Goal: Task Accomplishment & Management: Use online tool/utility

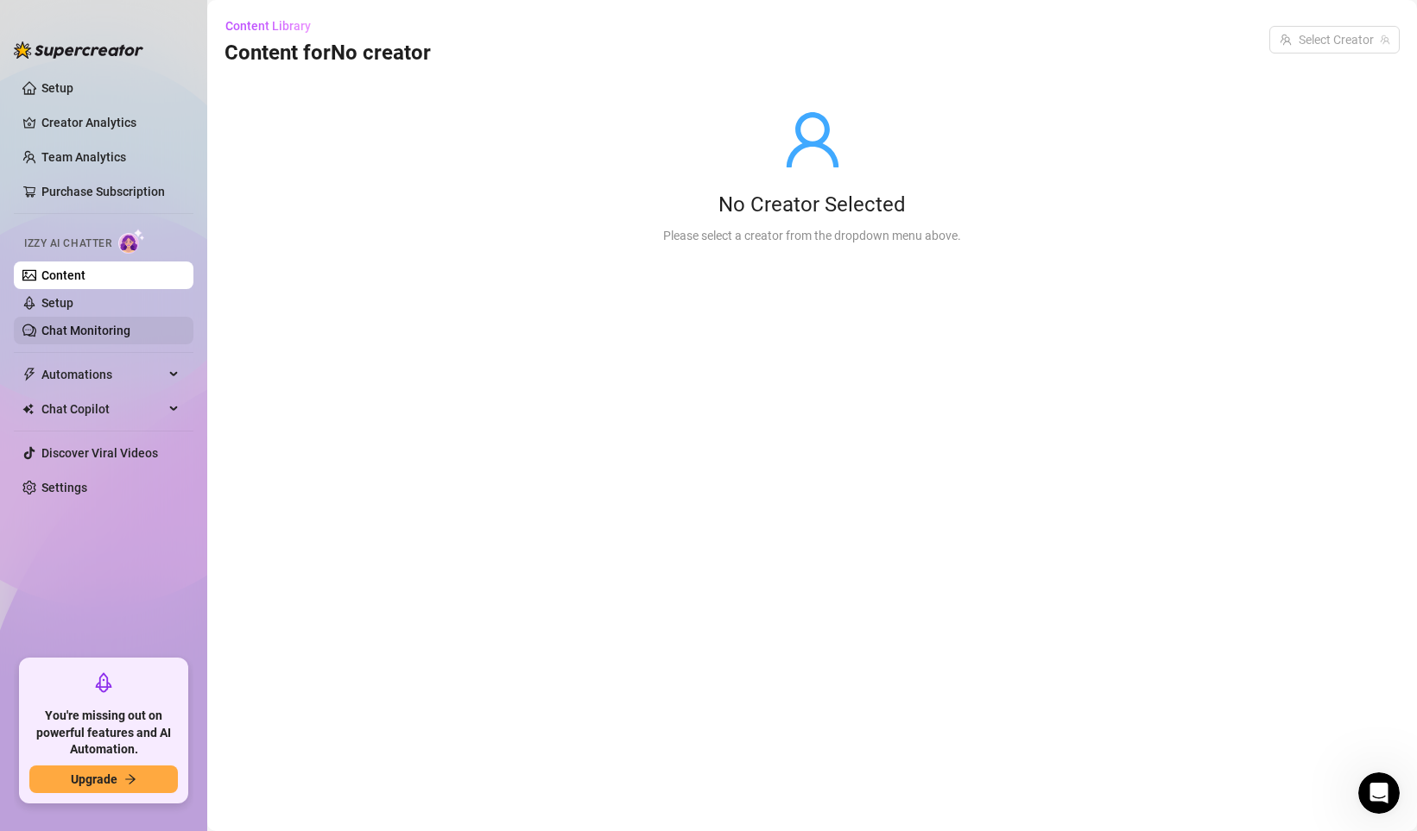
click at [104, 334] on link "Chat Monitoring" at bounding box center [85, 331] width 89 height 14
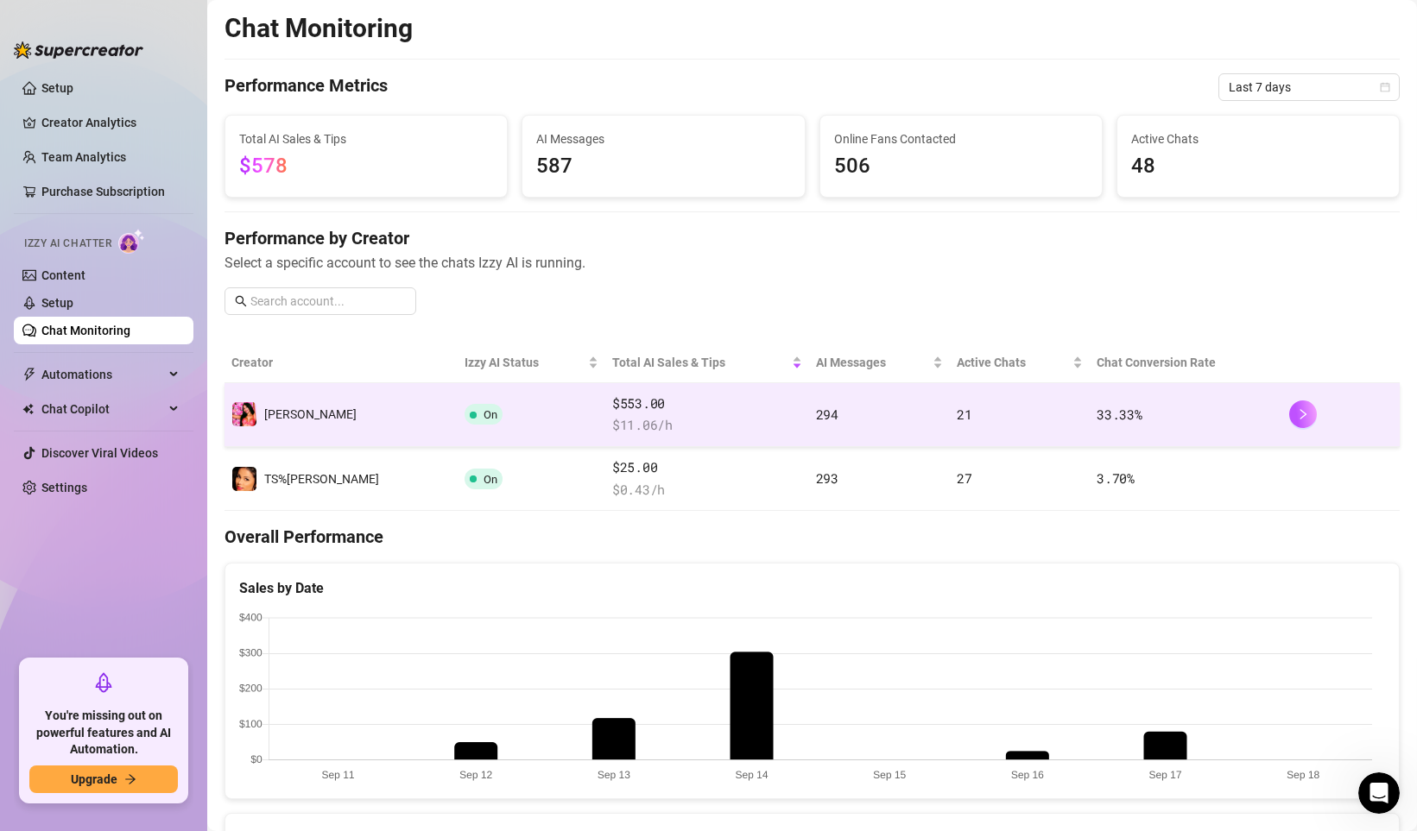
click at [458, 397] on td "On" at bounding box center [532, 415] width 148 height 64
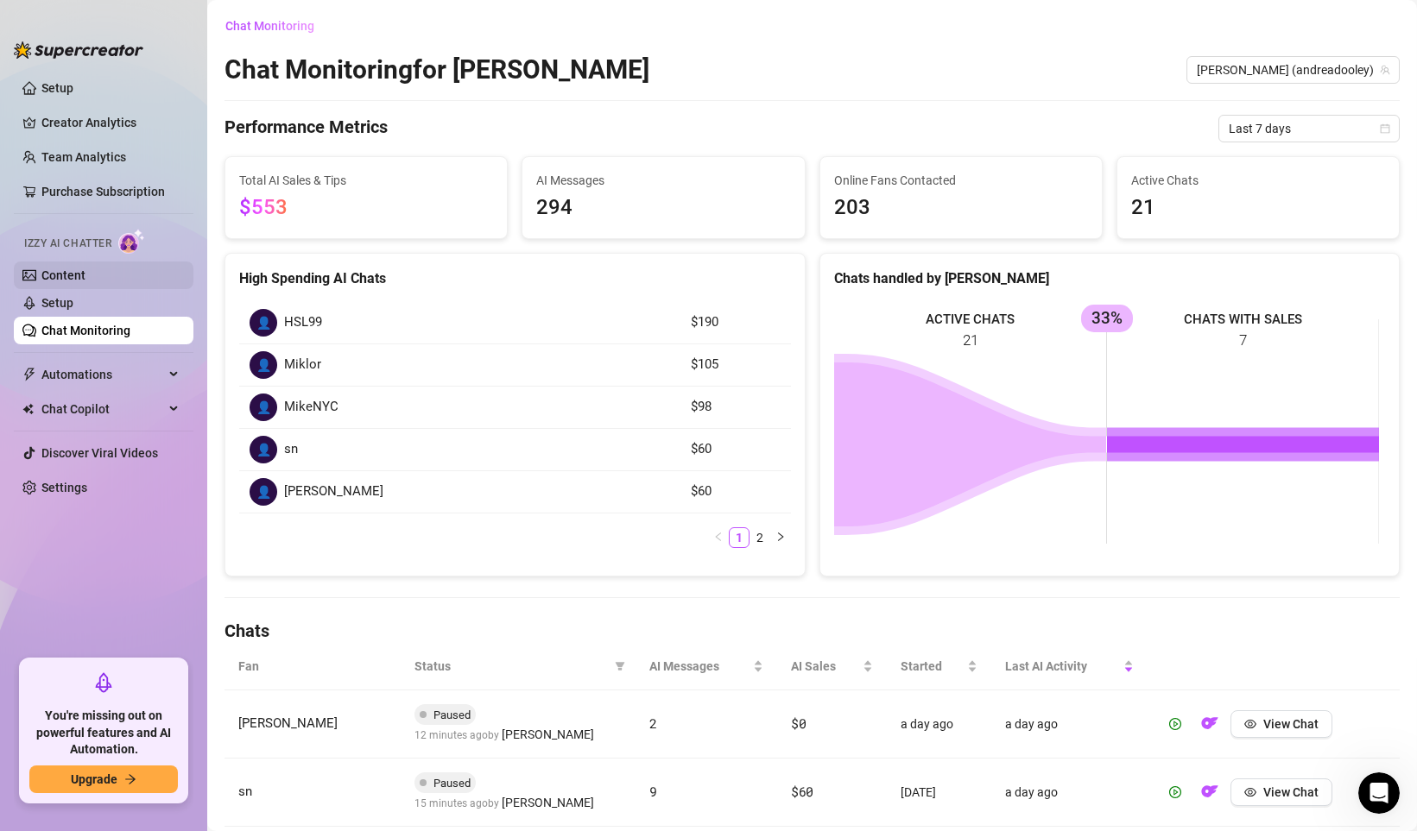
click at [85, 282] on link "Content" at bounding box center [63, 275] width 44 height 14
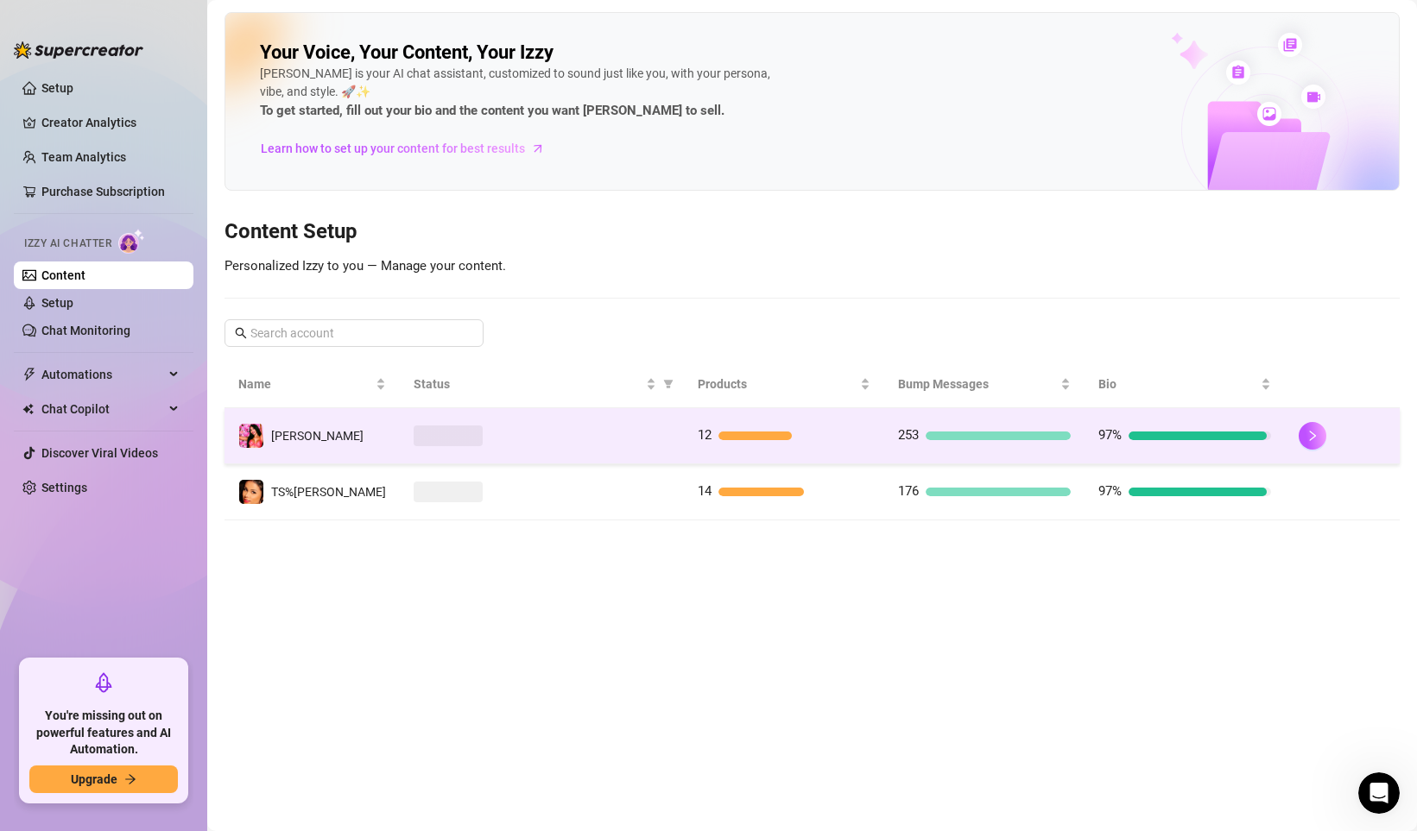
click at [437, 445] on span at bounding box center [448, 436] width 69 height 21
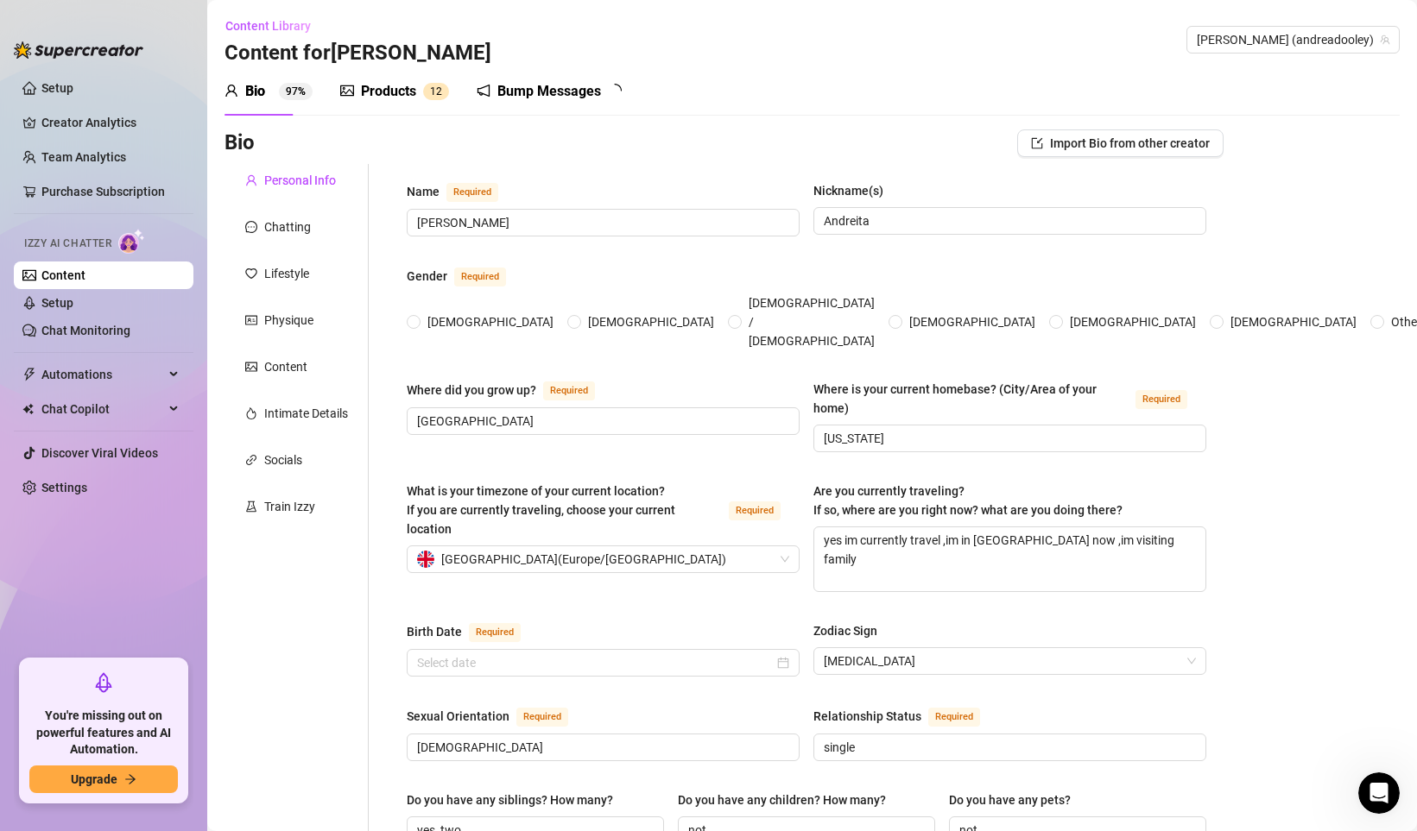
radio input "true"
type input "[DATE]"
click at [302, 507] on div "Train Izzy" at bounding box center [289, 506] width 51 height 19
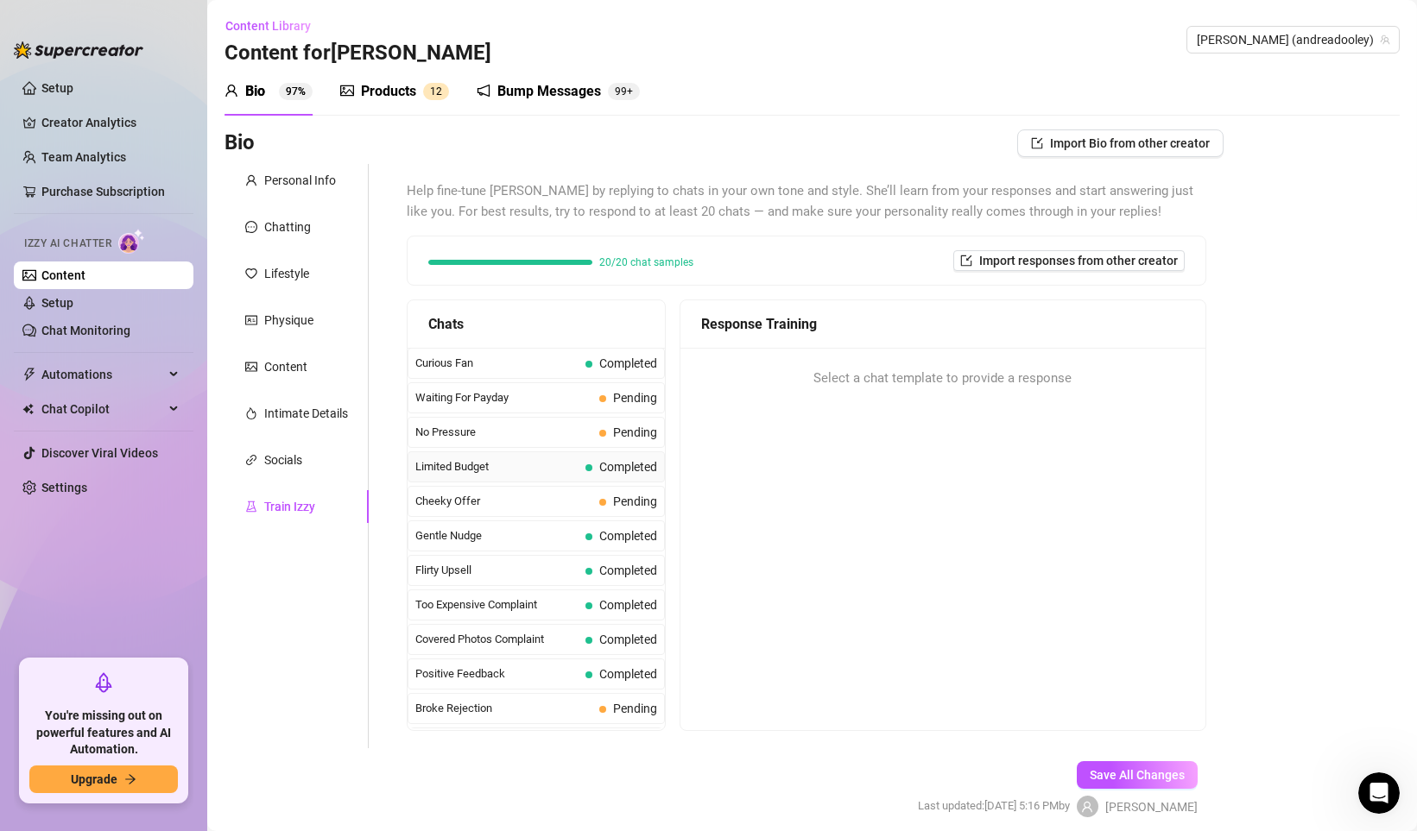
click at [552, 462] on span "Limited Budget" at bounding box center [496, 466] width 163 height 17
